Goal: Transaction & Acquisition: Purchase product/service

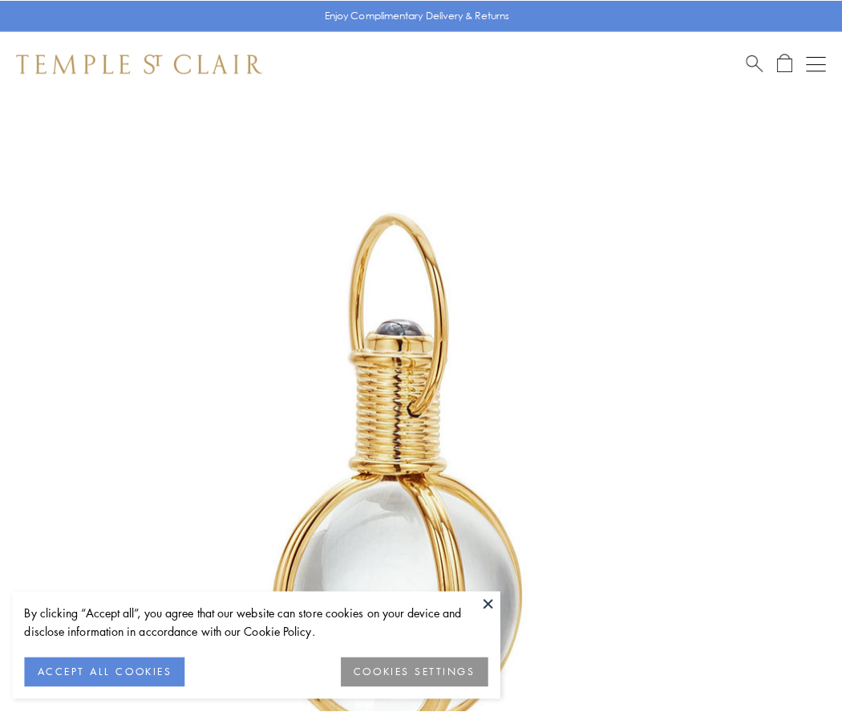
scroll to position [419, 0]
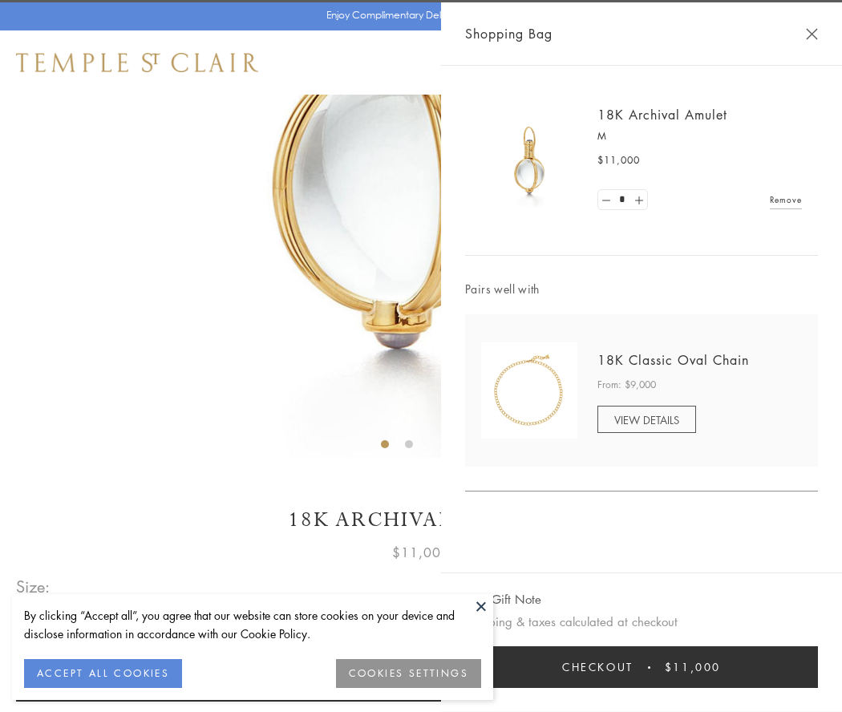
click at [642, 667] on button "Checkout $11,000" at bounding box center [641, 668] width 353 height 42
